Goal: Task Accomplishment & Management: Manage account settings

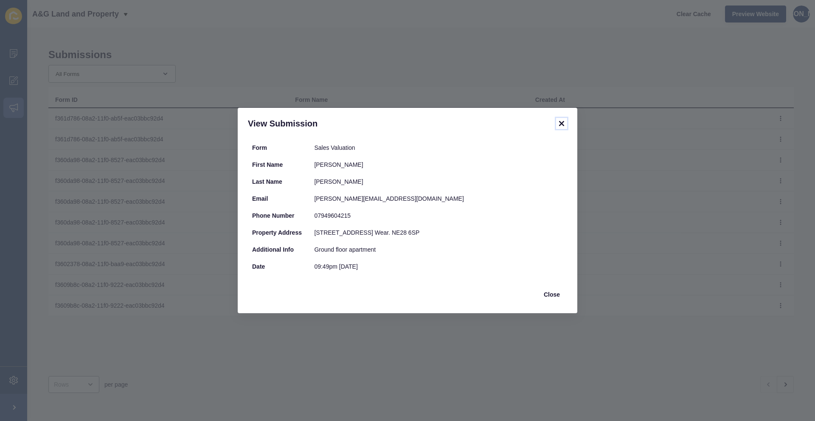
click at [565, 126] on icon at bounding box center [561, 123] width 10 height 10
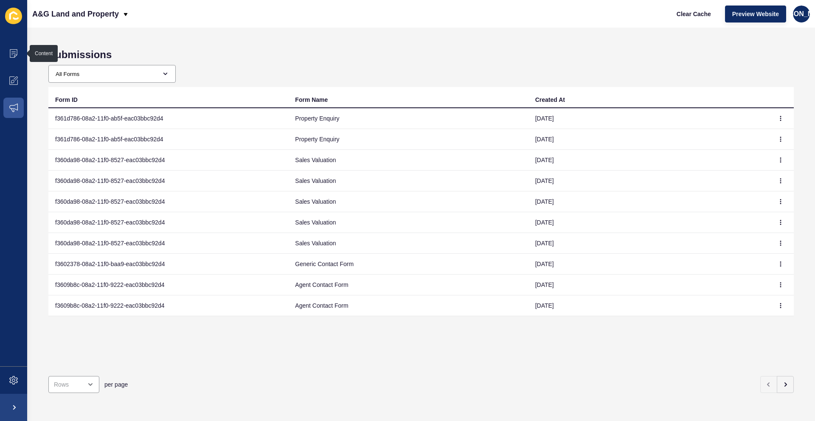
click at [10, 17] on icon at bounding box center [13, 15] width 8 height 8
click at [76, 12] on p "A&G Land and Property" at bounding box center [75, 13] width 87 height 21
click at [190, 20] on div "A&G Land and Property Clear Cache Preview Website JO" at bounding box center [421, 14] width 788 height 28
click at [14, 117] on span at bounding box center [13, 107] width 27 height 27
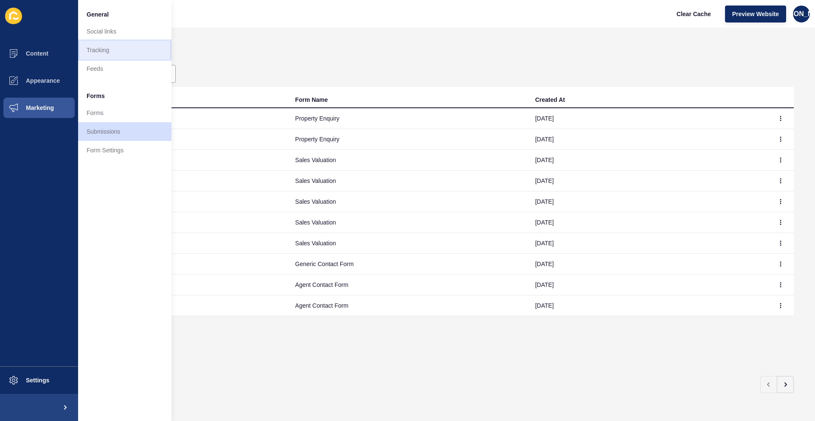
click at [107, 51] on link "Tracking" at bounding box center [124, 50] width 93 height 19
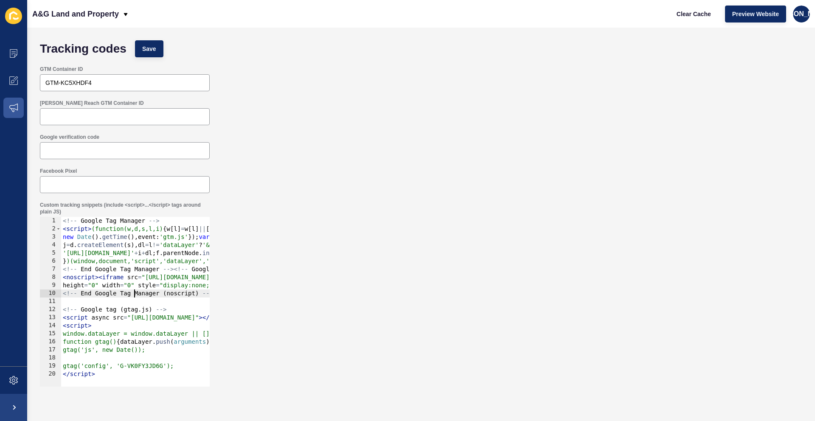
click at [134, 289] on div "<!-- Google Tag Manager --> < script > (function(w,d,s,l,i) { w [ l ] = w [ l ]…" at bounding box center [216, 307] width 310 height 180
click at [146, 362] on div "<!-- Google Tag Manager --> < script > (function(w,d,s,l,i) { w [ l ] = w [ l ]…" at bounding box center [216, 307] width 310 height 180
type textarea "gtag('config', 'G-VK0FY3JD6G');"
click at [348, 269] on div "Custom tracking snippets (include <script>...</script> tags around plain JS) gt…" at bounding box center [421, 294] width 771 height 194
click at [8, 108] on span at bounding box center [13, 107] width 27 height 27
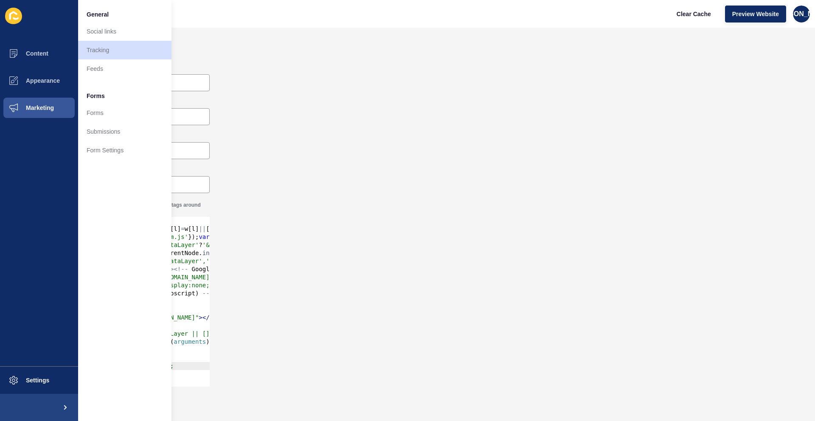
click at [282, 136] on div "Google verification code" at bounding box center [421, 146] width 771 height 34
